Goal: Find specific page/section: Find specific page/section

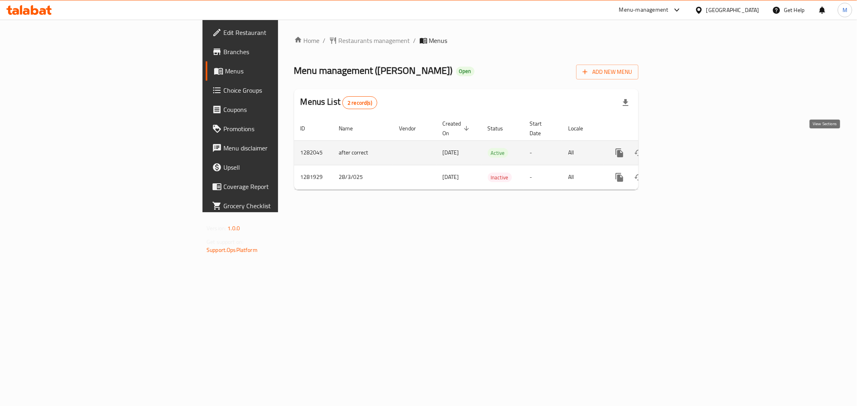
click at [682, 148] on icon "enhanced table" at bounding box center [677, 153] width 10 height 10
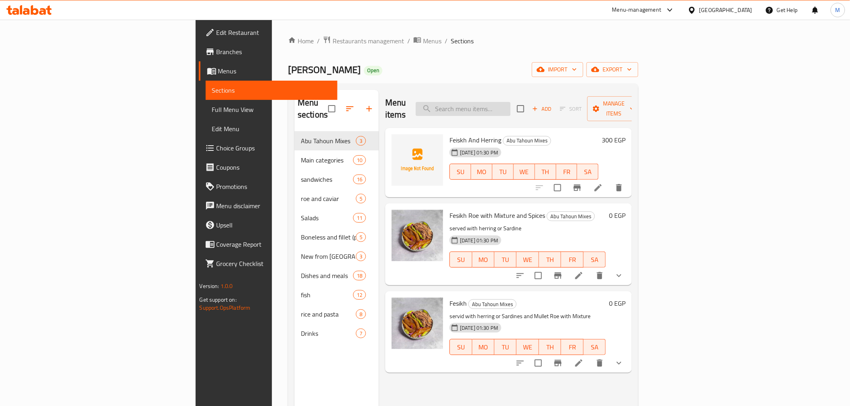
click at [510, 107] on input "search" at bounding box center [463, 109] width 95 height 14
paste input "بطارخ"
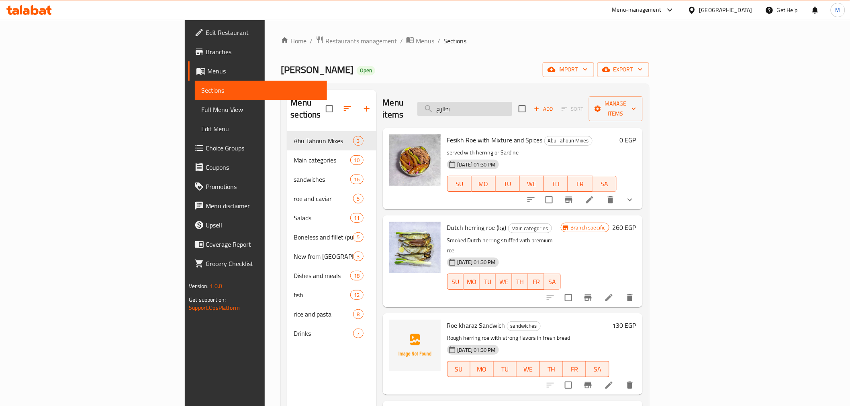
click at [512, 102] on input "بطارخ" at bounding box center [464, 109] width 95 height 14
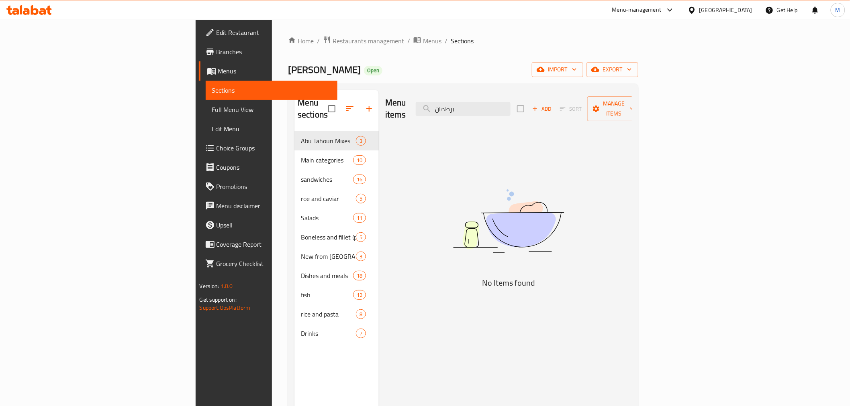
type input "برطمان"
click at [206, 115] on link "Full Menu View" at bounding box center [272, 109] width 132 height 19
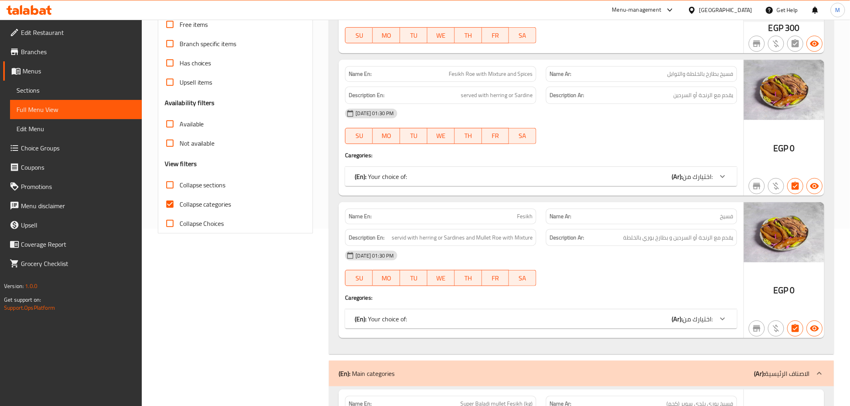
scroll to position [178, 0]
click at [202, 203] on span "Collapse categories" at bounding box center [206, 204] width 52 height 10
click at [180, 203] on input "Collapse categories" at bounding box center [169, 203] width 19 height 19
checkbox input "false"
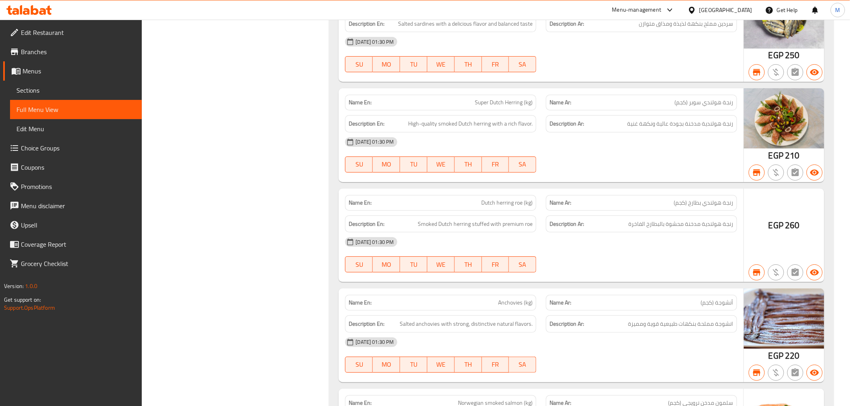
scroll to position [2419, 0]
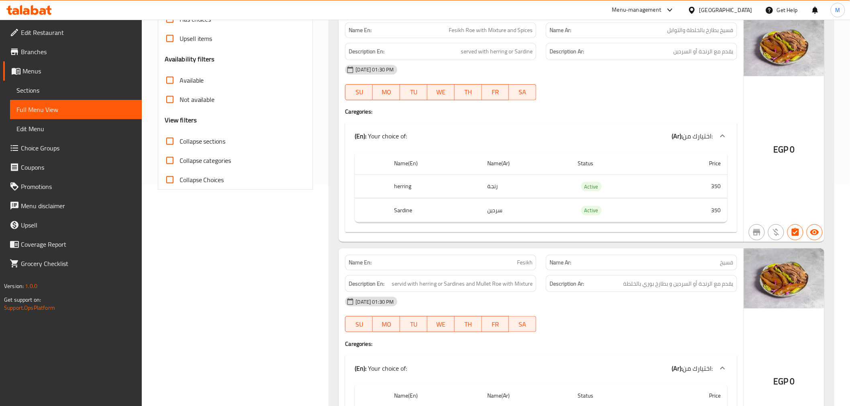
scroll to position [0, 0]
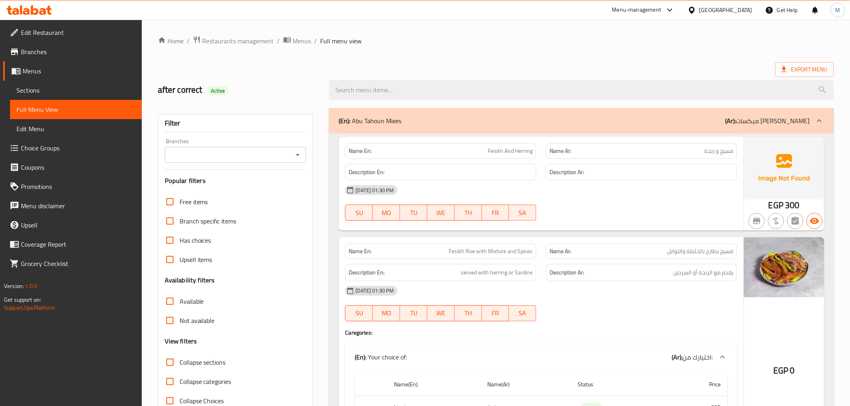
click at [41, 53] on span "Branches" at bounding box center [78, 52] width 114 height 10
